Goal: Information Seeking & Learning: Understand process/instructions

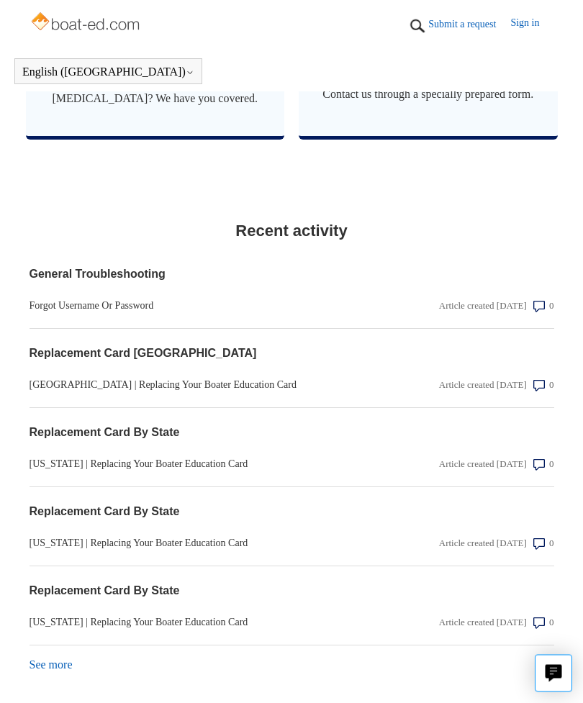
scroll to position [1570, 0]
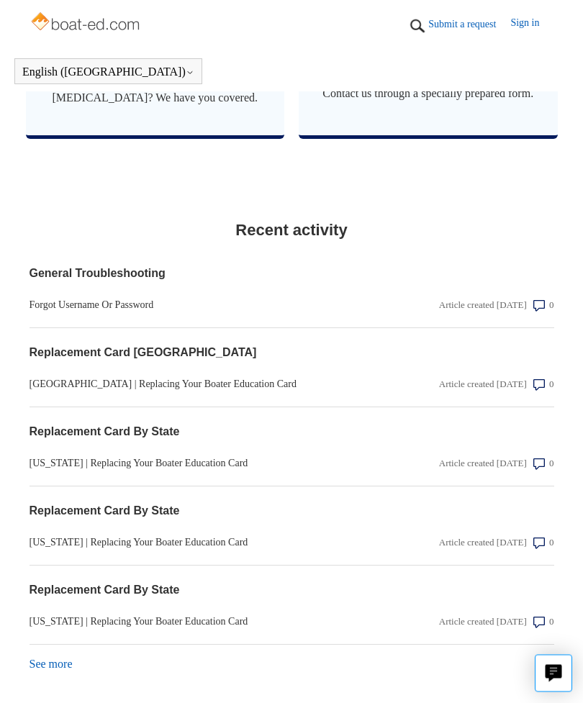
click at [462, 315] on section "General Troubleshooting Forgot Username Or Password Article created 2 months ag…" at bounding box center [292, 289] width 525 height 79
click at [117, 313] on link "Forgot Username Or Password" at bounding box center [213, 305] width 367 height 15
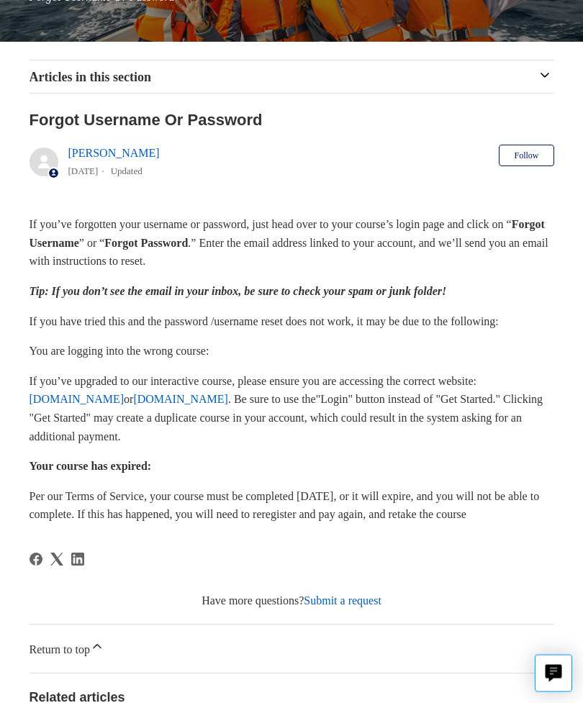
scroll to position [232, 0]
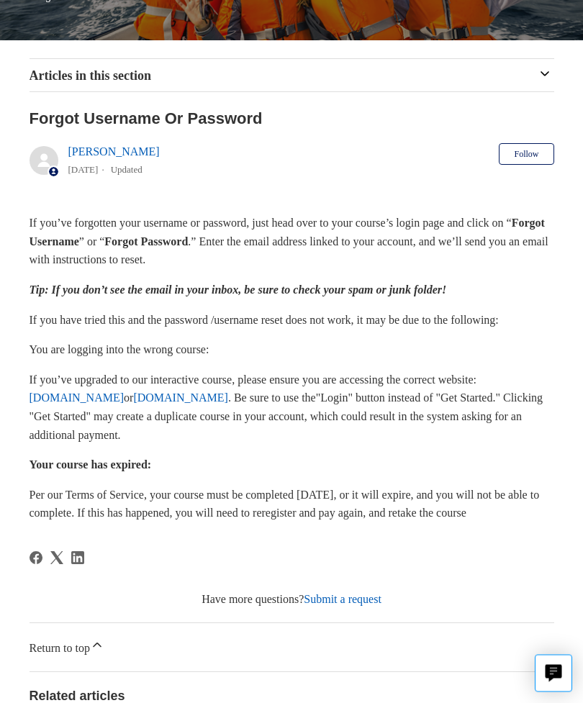
click at [73, 65] on div "Articles in this section Forgot Username Or Password Troubleshooting | Cannot G…" at bounding box center [292, 76] width 525 height 32
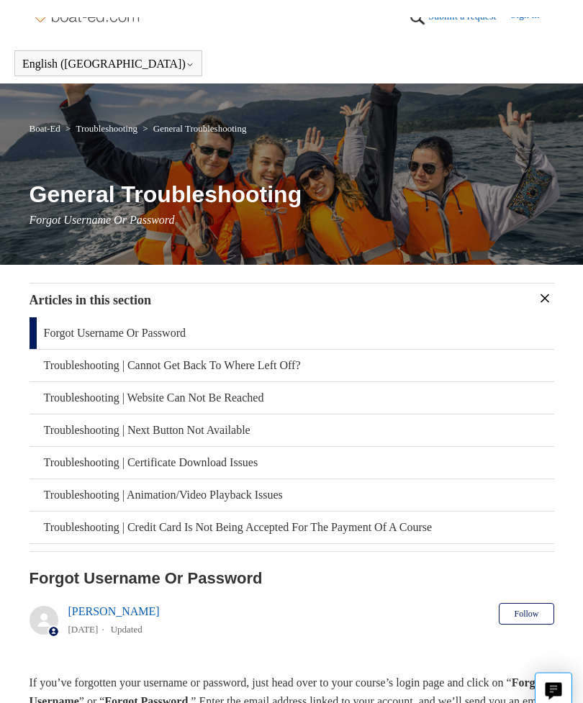
scroll to position [0, 0]
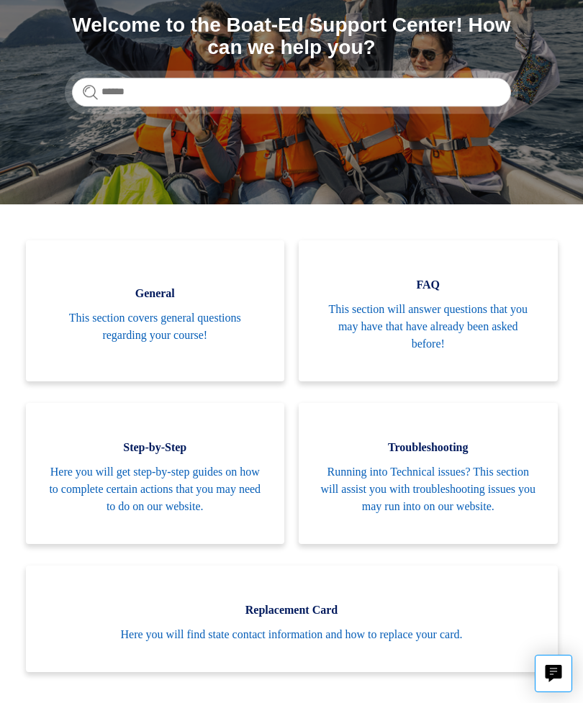
scroll to position [173, 0]
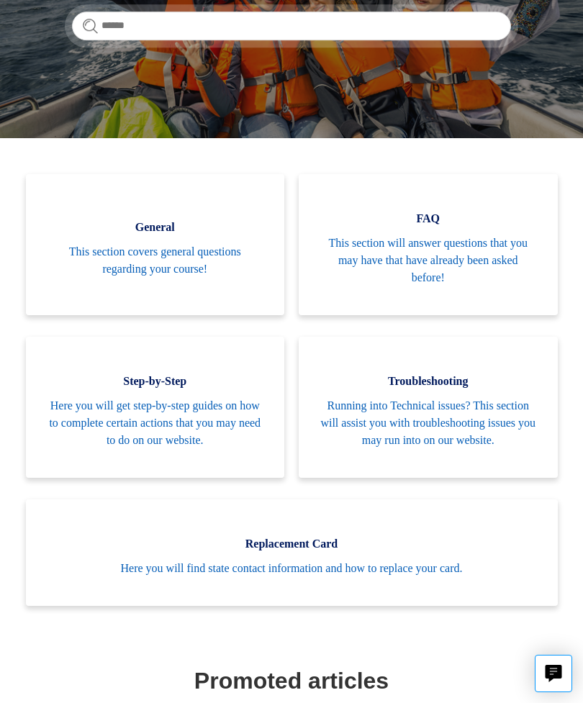
scroll to position [235, 0]
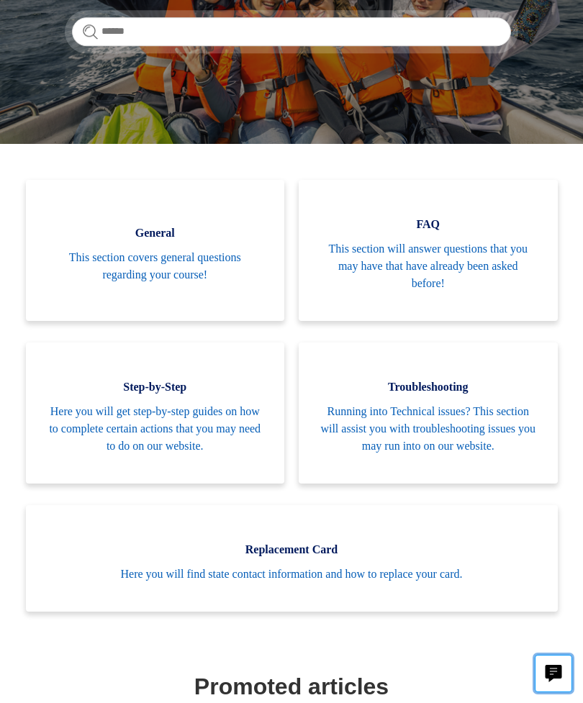
click at [555, 677] on icon "Live chat" at bounding box center [554, 672] width 17 height 14
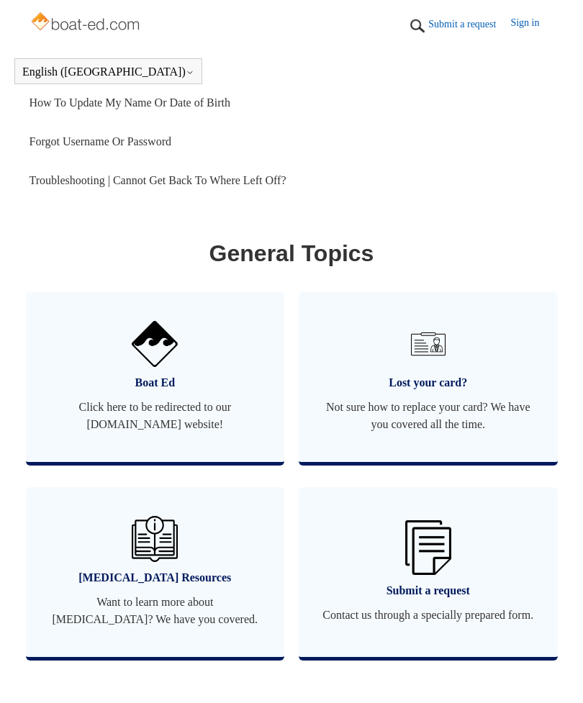
scroll to position [1050, 0]
